Goal: Check status

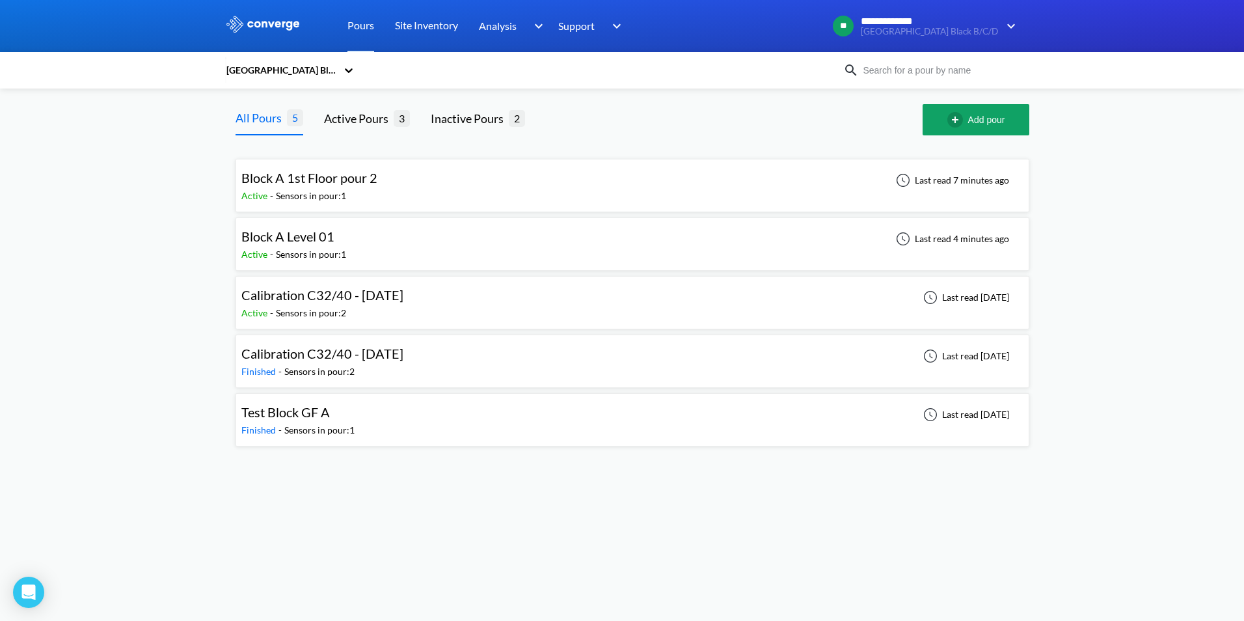
click at [345, 187] on div "Block A 1st Floor pour 2" at bounding box center [309, 178] width 136 height 20
click at [303, 240] on span "Block A Level 01" at bounding box center [287, 236] width 93 height 16
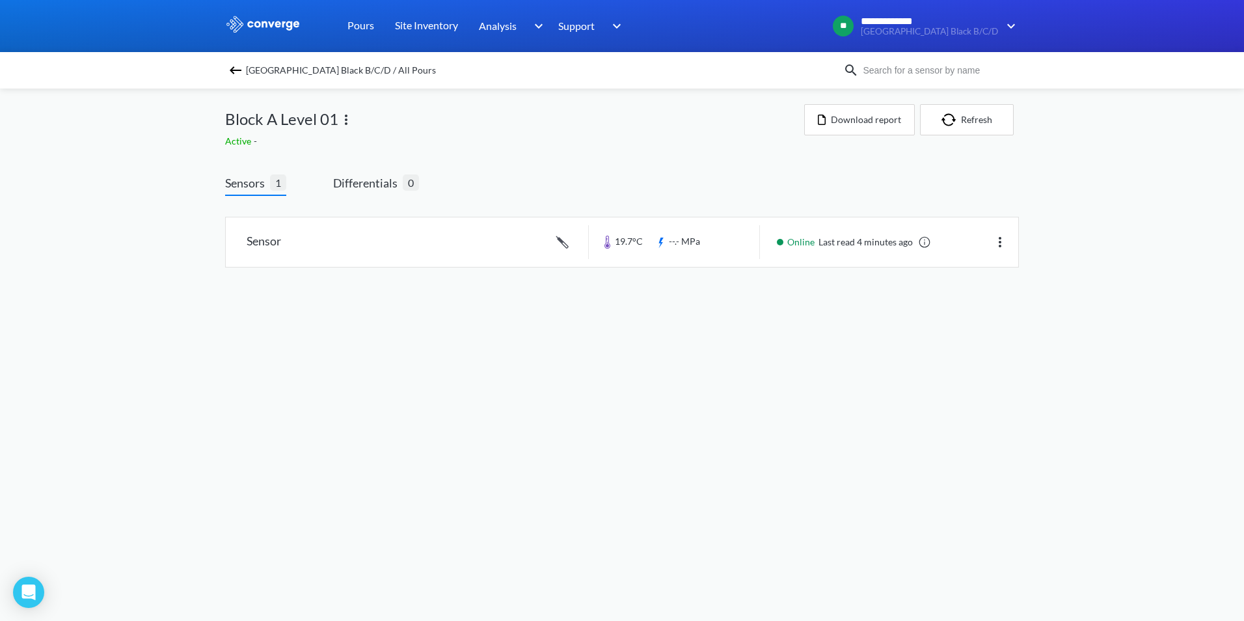
click at [285, 118] on span "Block A Level 01" at bounding box center [281, 119] width 113 height 25
